Goal: Entertainment & Leisure: Consume media (video, audio)

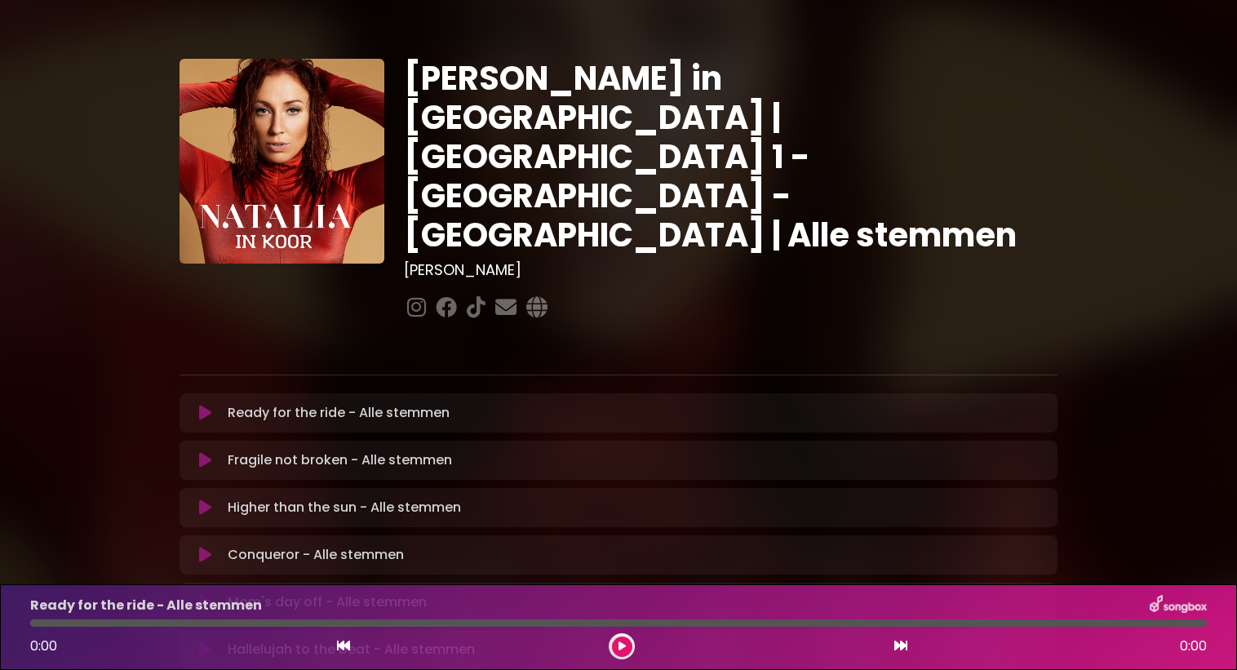
click at [201, 405] on icon at bounding box center [205, 413] width 12 height 16
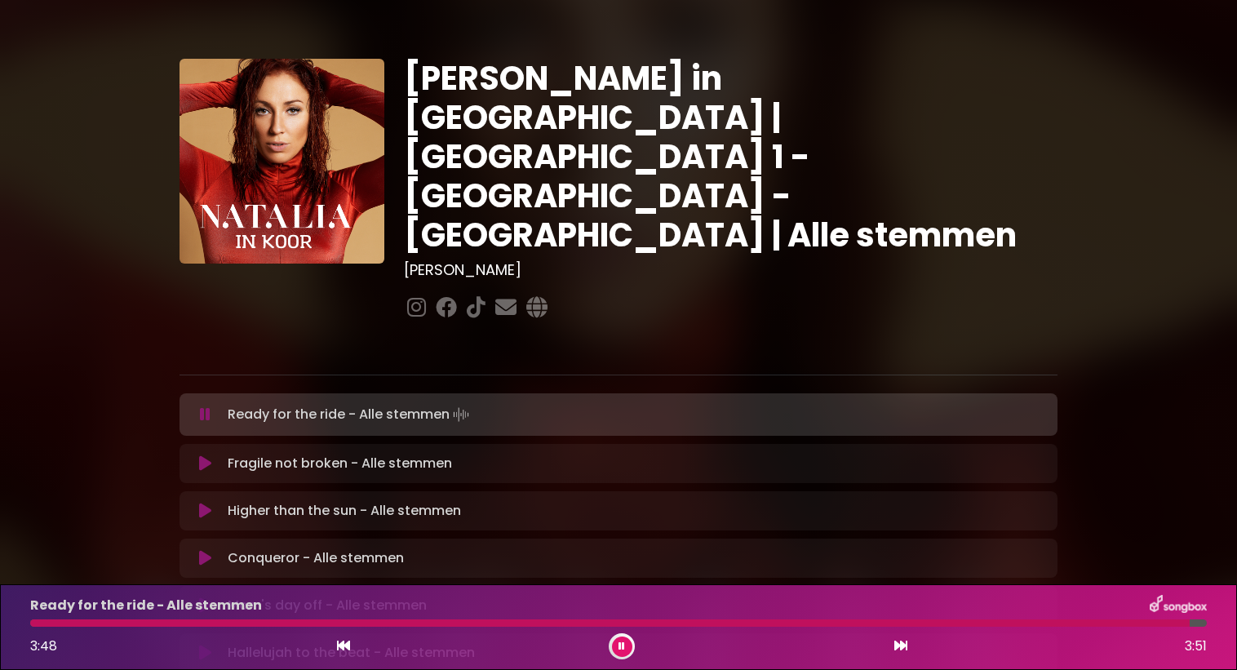
click at [617, 649] on button at bounding box center [622, 647] width 20 height 20
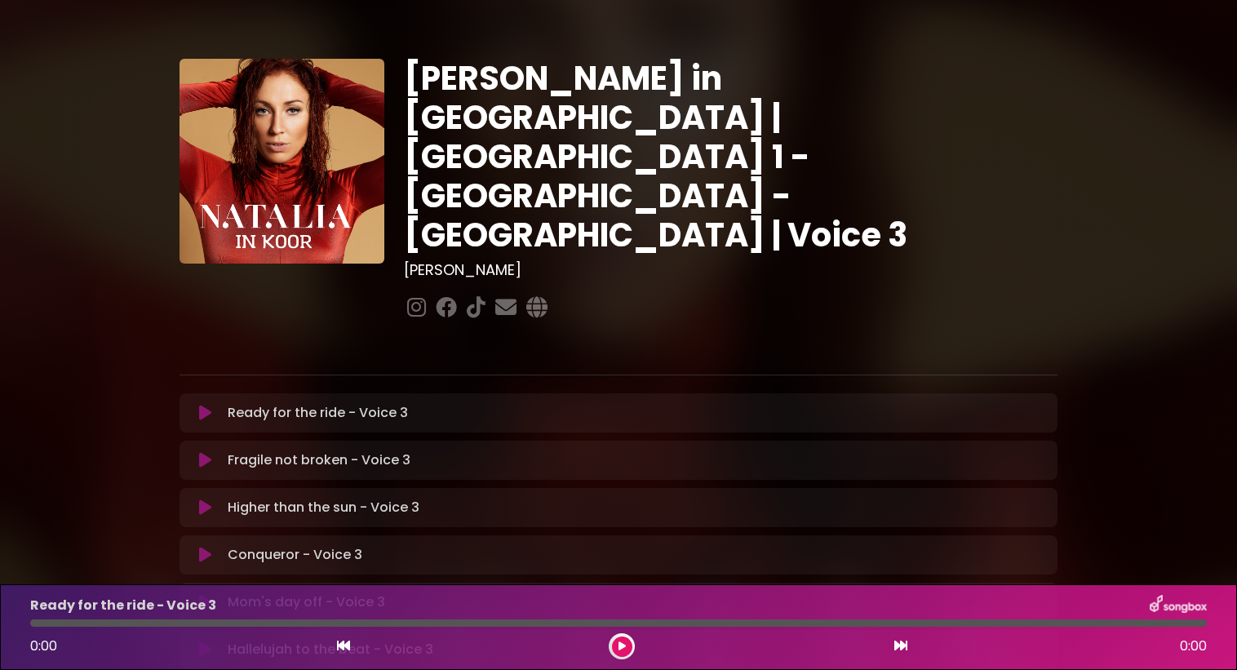
click at [202, 405] on icon at bounding box center [205, 413] width 12 height 16
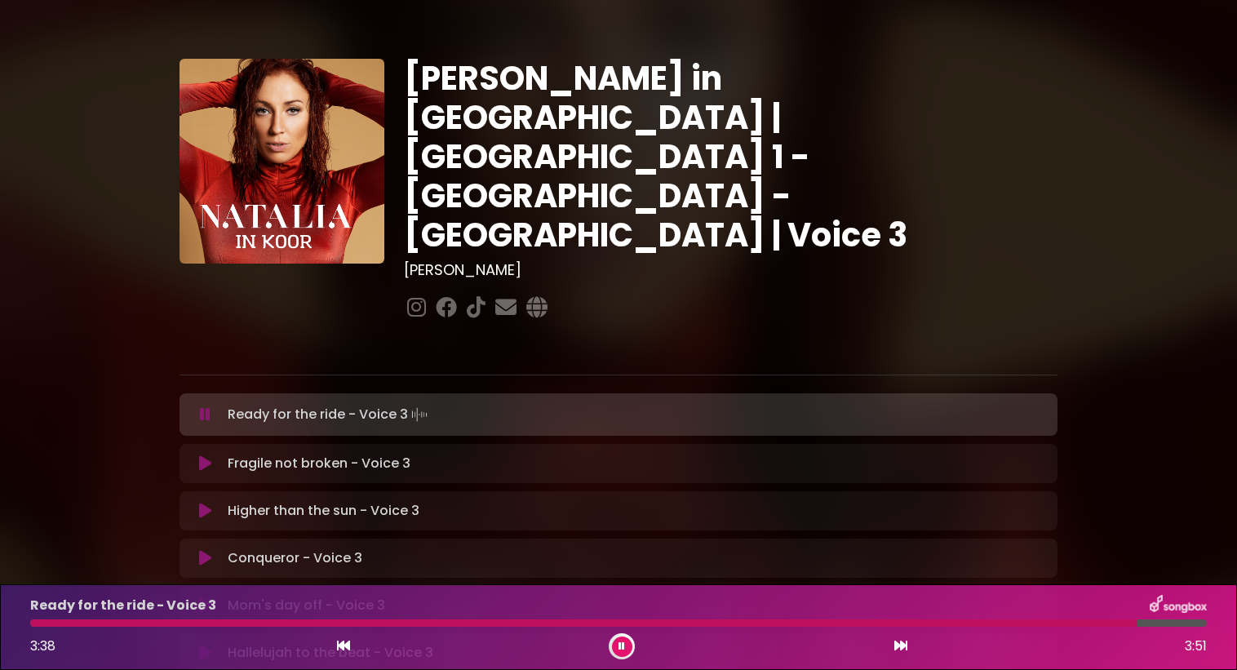
click at [624, 646] on icon at bounding box center [622, 647] width 7 height 10
